Goal: Information Seeking & Learning: Learn about a topic

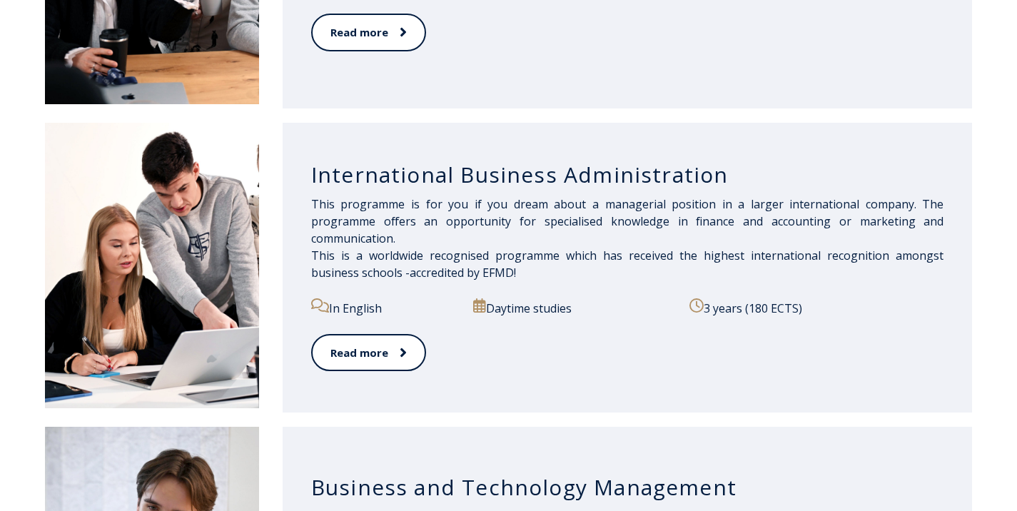
scroll to position [980, 0]
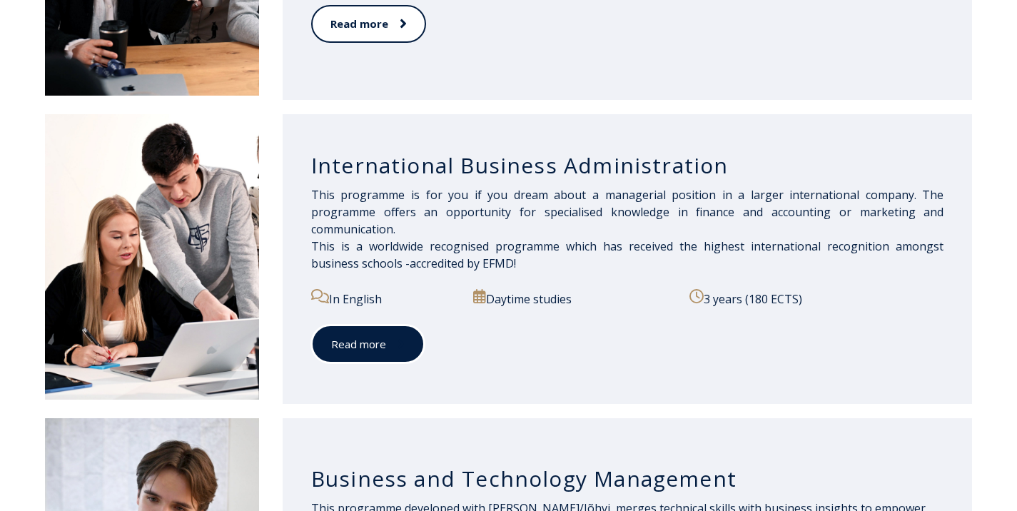
click at [405, 345] on link "Read more" at bounding box center [367, 344] width 113 height 39
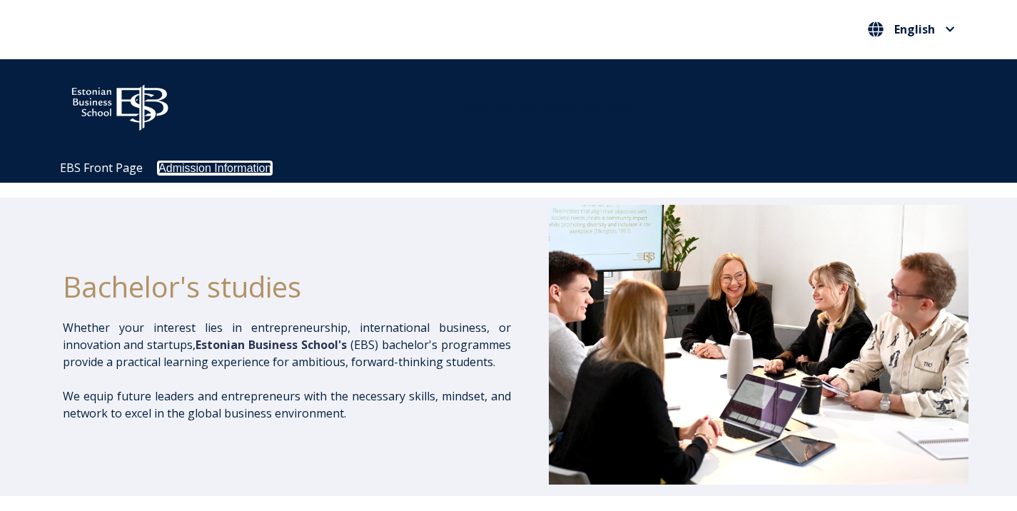
click at [212, 169] on link "Admission Information" at bounding box center [214, 168] width 113 height 12
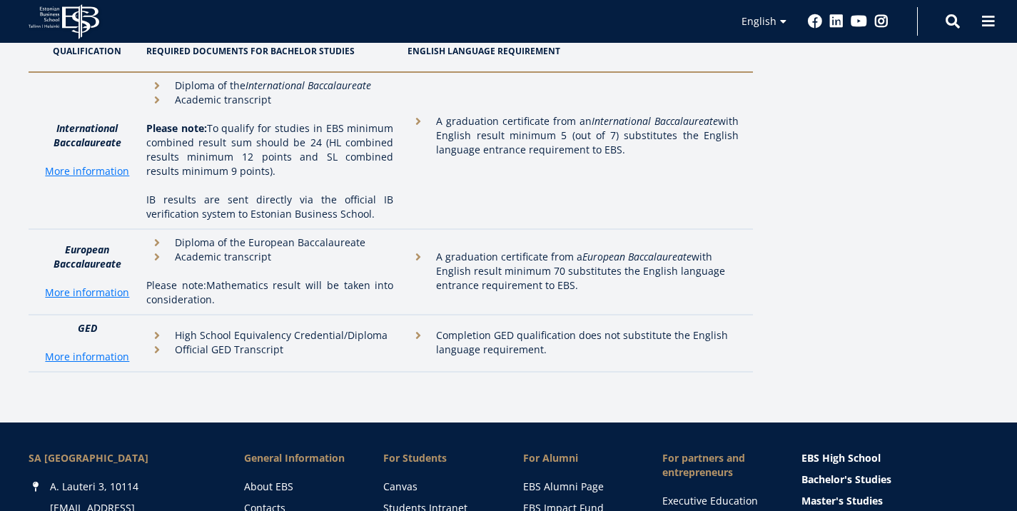
scroll to position [4459, 0]
